Goal: Information Seeking & Learning: Learn about a topic

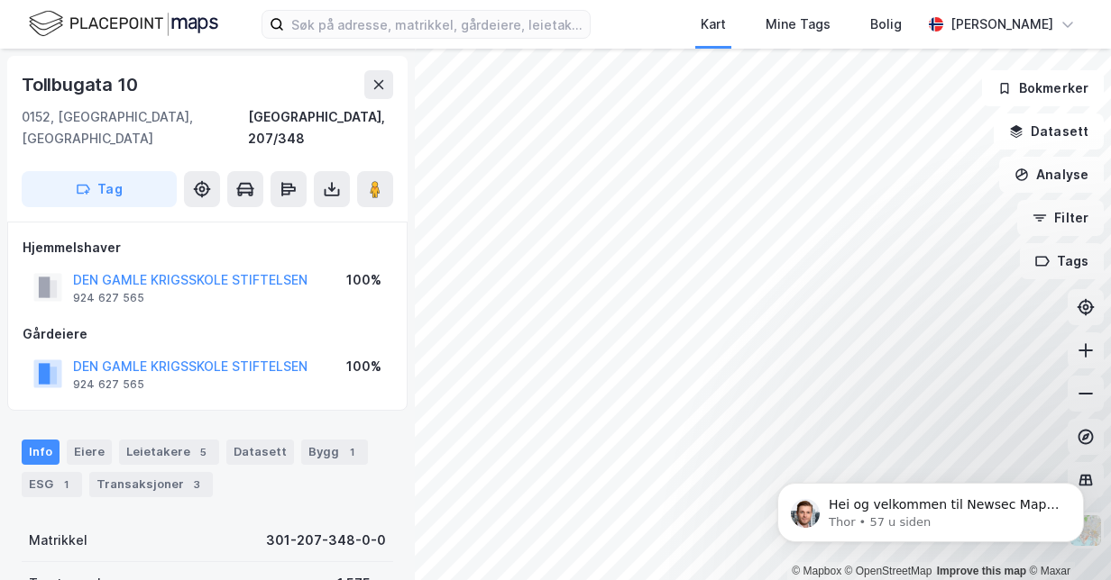
drag, startPoint x: 381, startPoint y: 70, endPoint x: 362, endPoint y: 76, distance: 19.7
drag, startPoint x: 362, startPoint y: 76, endPoint x: 373, endPoint y: 72, distance: 11.4
click at [373, 72] on button at bounding box center [378, 84] width 29 height 29
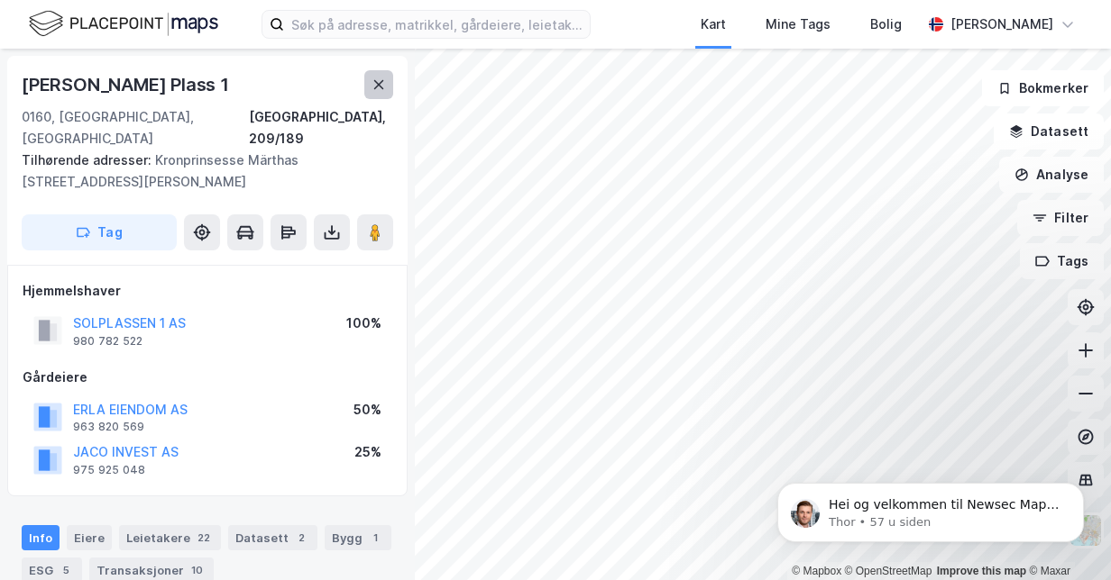
click at [370, 88] on button at bounding box center [378, 84] width 29 height 29
click at [377, 82] on icon at bounding box center [378, 85] width 14 height 14
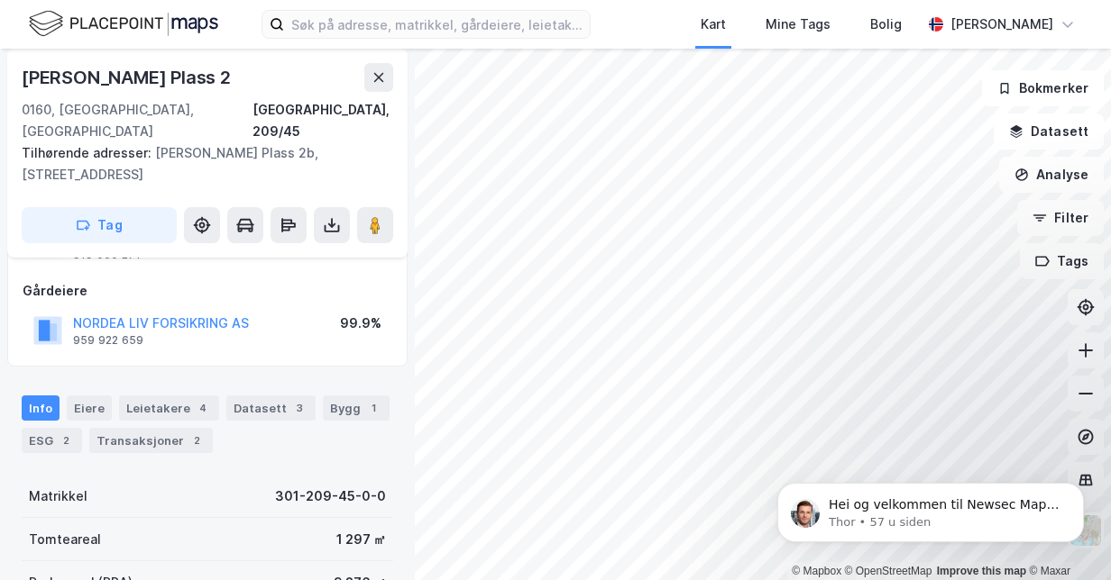
scroll to position [84, 0]
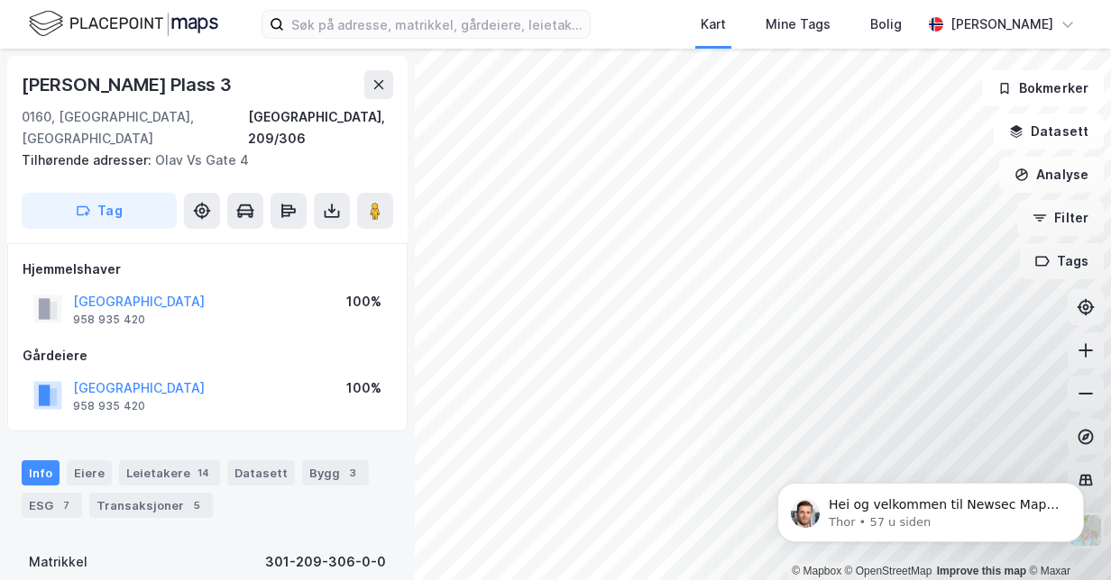
scroll to position [1, 0]
click at [153, 460] on div "Leietakere 14" at bounding box center [169, 472] width 101 height 25
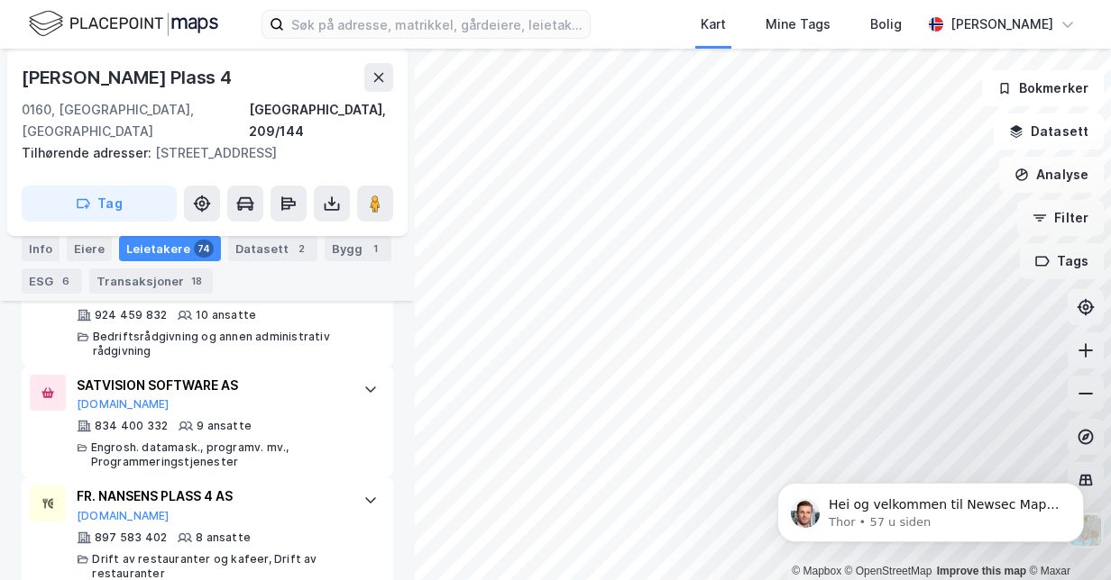
scroll to position [2273, 0]
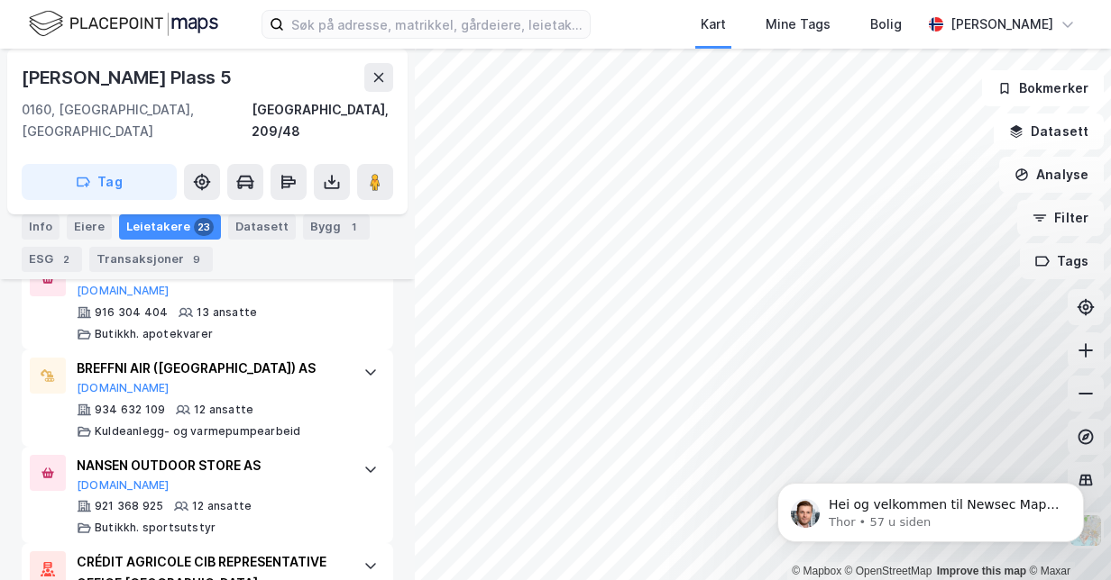
scroll to position [885, 0]
click at [243, 454] on div "NANSEN OUTDOOR STORE AS" at bounding box center [211, 465] width 269 height 22
